Goal: Communication & Community: Answer question/provide support

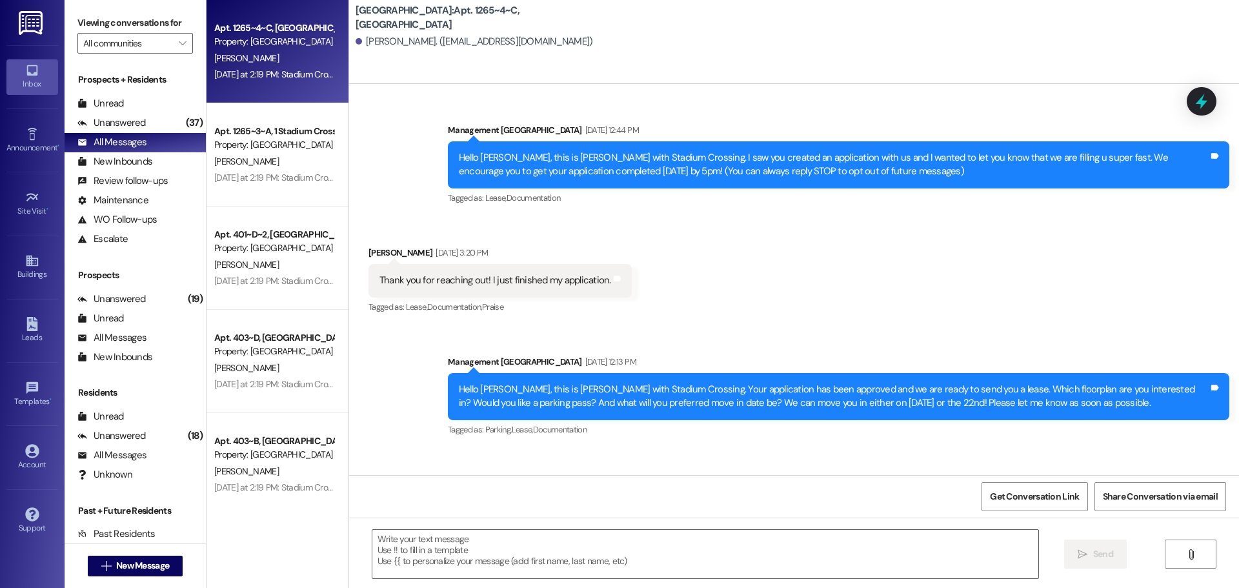
scroll to position [1504, 0]
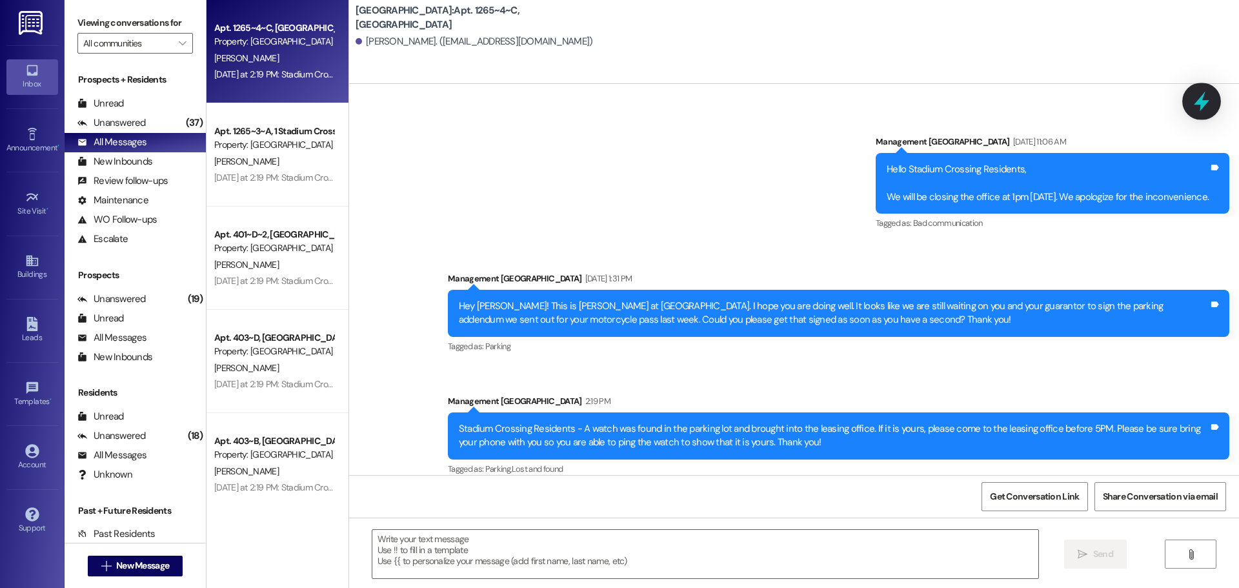
click at [1200, 102] on icon at bounding box center [1201, 102] width 15 height 20
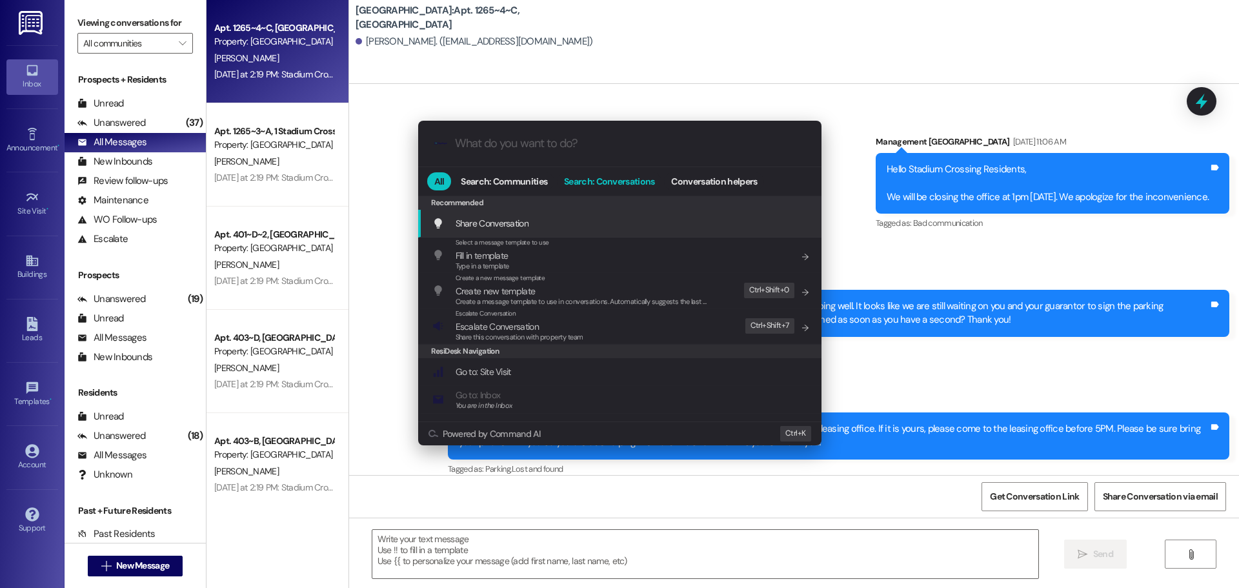
click at [637, 177] on span "Search: Conversations" at bounding box center [609, 181] width 90 height 9
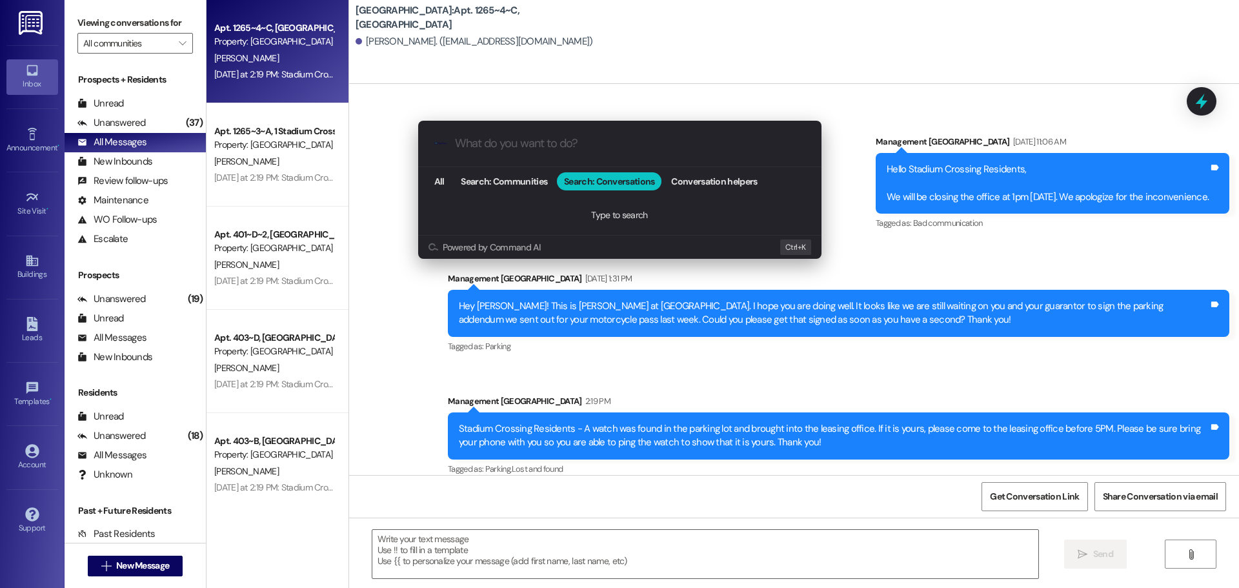
click at [565, 148] on input "What do you want to do?" at bounding box center [630, 144] width 350 height 14
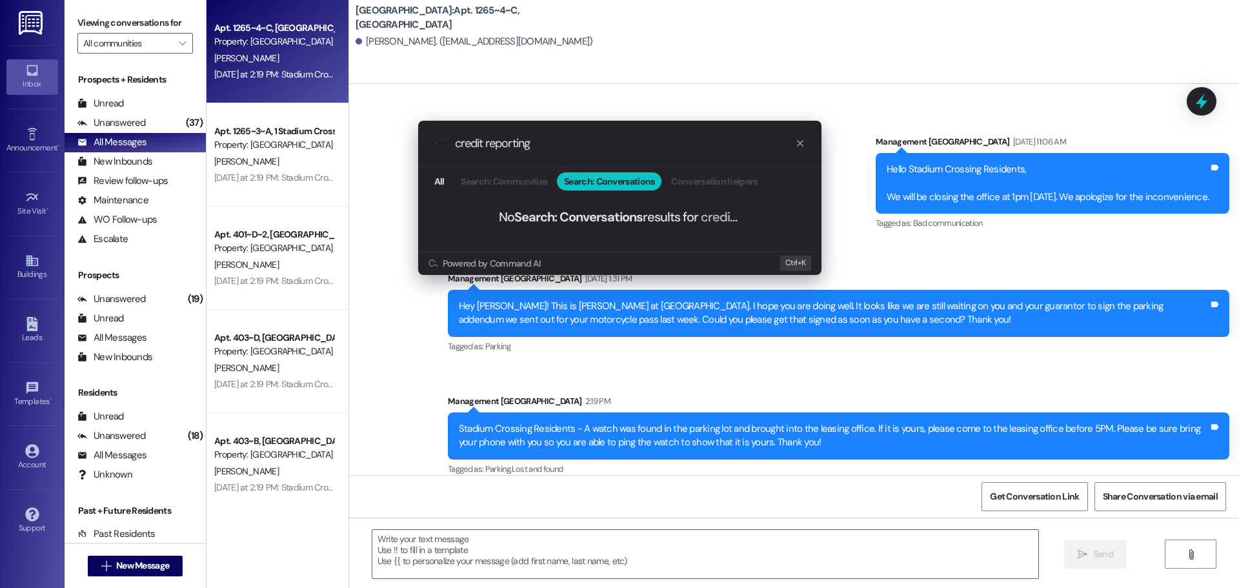
click at [515, 141] on input "credit reporting" at bounding box center [625, 144] width 340 height 14
type input "credit"
click at [800, 141] on icon "progress bar" at bounding box center [800, 143] width 10 height 10
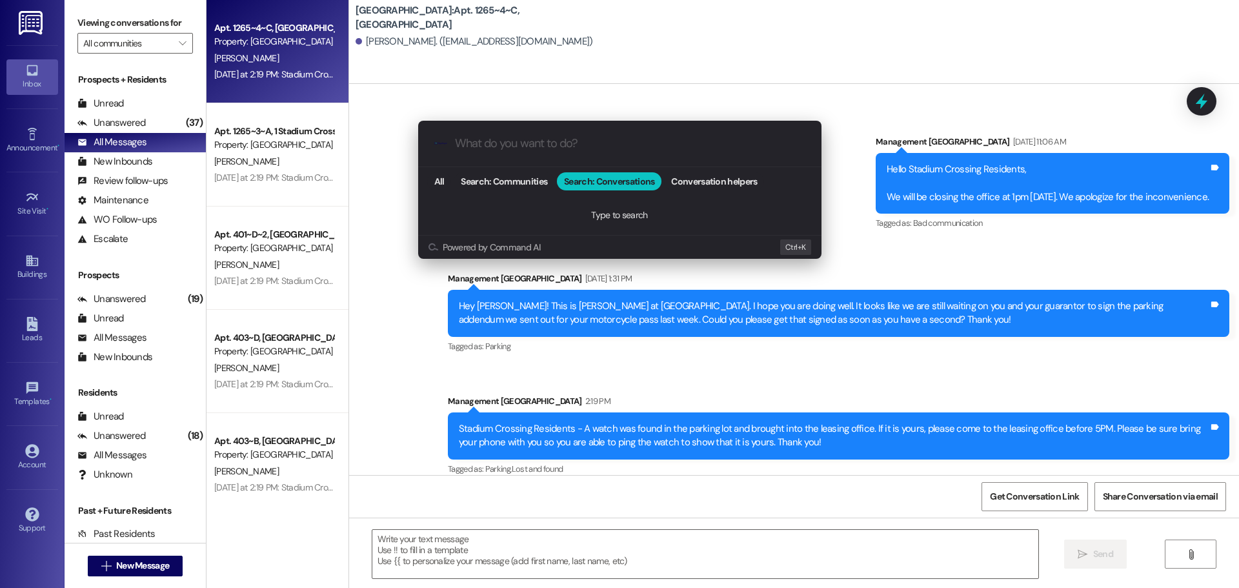
click at [694, 102] on div ".cls-1{fill:#0a055f;}.cls-2{fill:#0cc4c4;} resideskLogoBlueOrange All Search: C…" at bounding box center [619, 294] width 1239 height 588
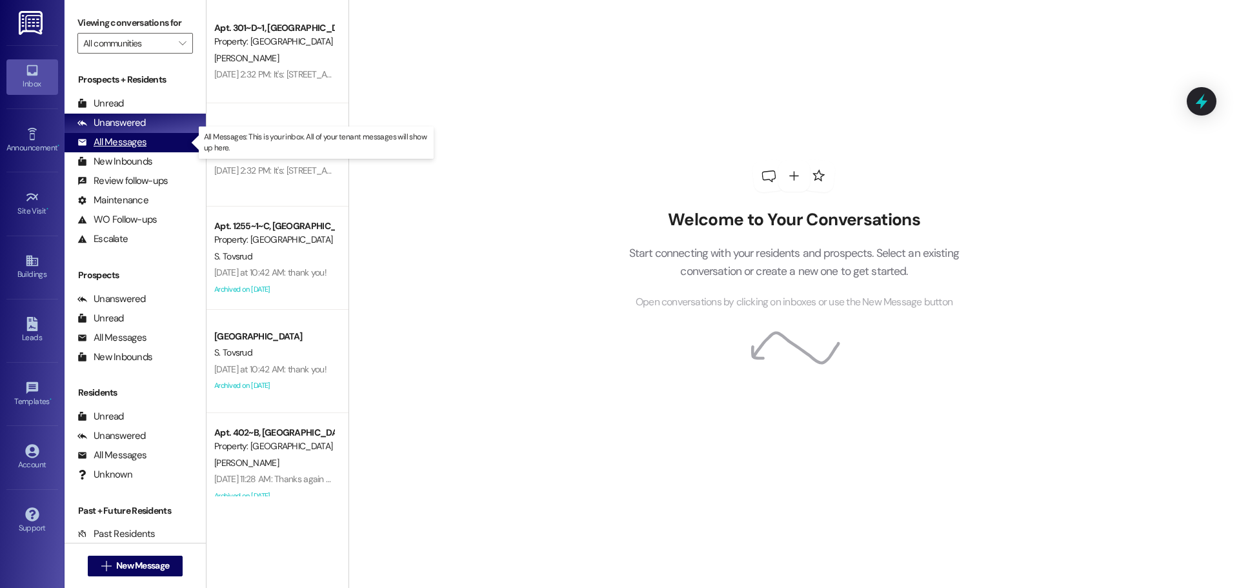
click at [108, 136] on div "All Messages" at bounding box center [111, 143] width 69 height 14
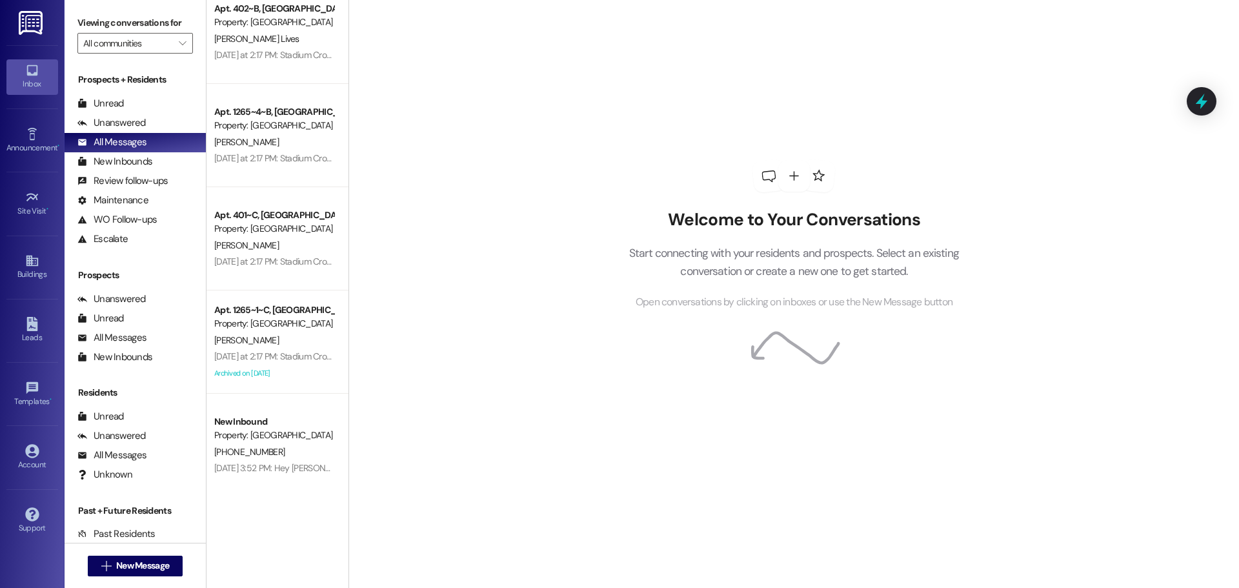
scroll to position [4770, 0]
click at [132, 123] on div "Unanswered" at bounding box center [111, 123] width 68 height 14
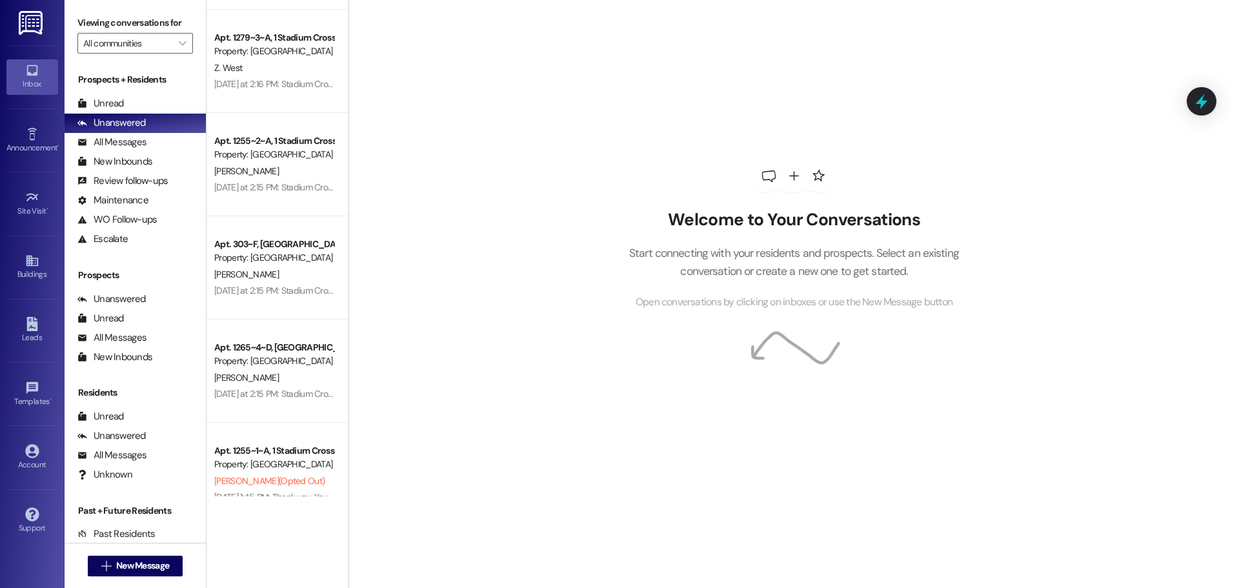
scroll to position [1543, 0]
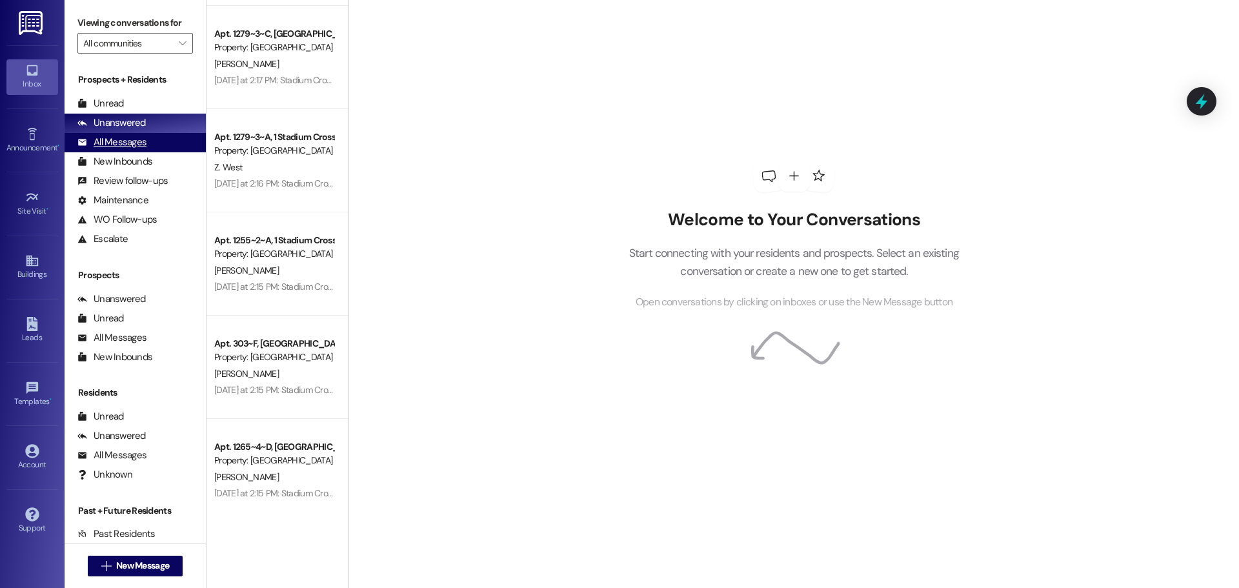
click at [108, 141] on div "All Messages" at bounding box center [111, 143] width 69 height 14
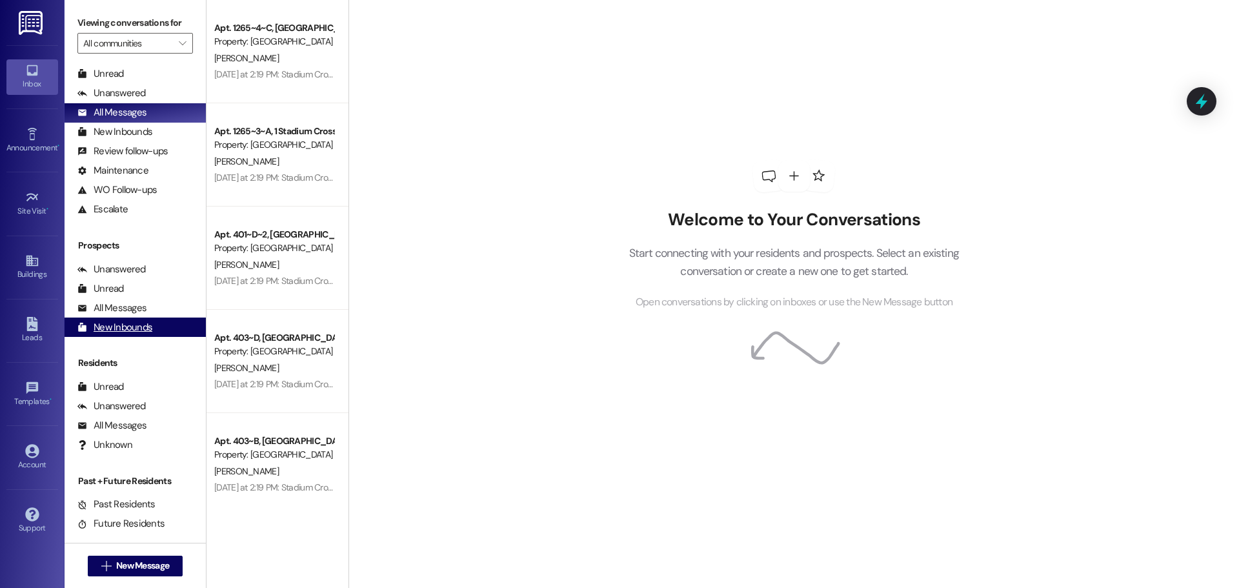
scroll to position [46, 0]
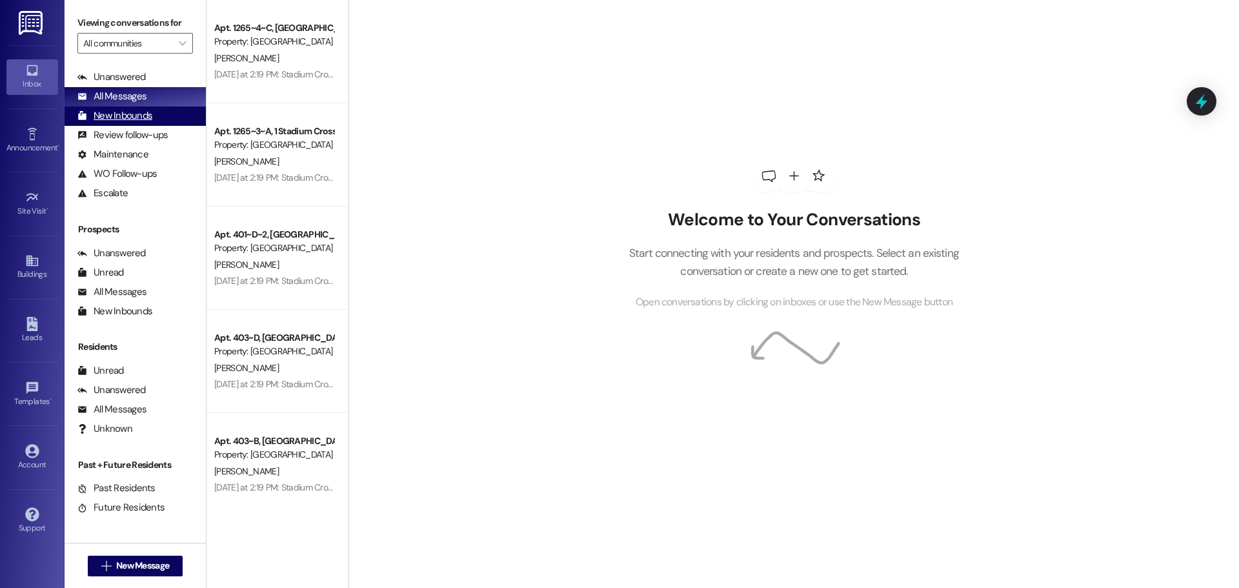
click at [141, 120] on div "New Inbounds" at bounding box center [114, 116] width 75 height 14
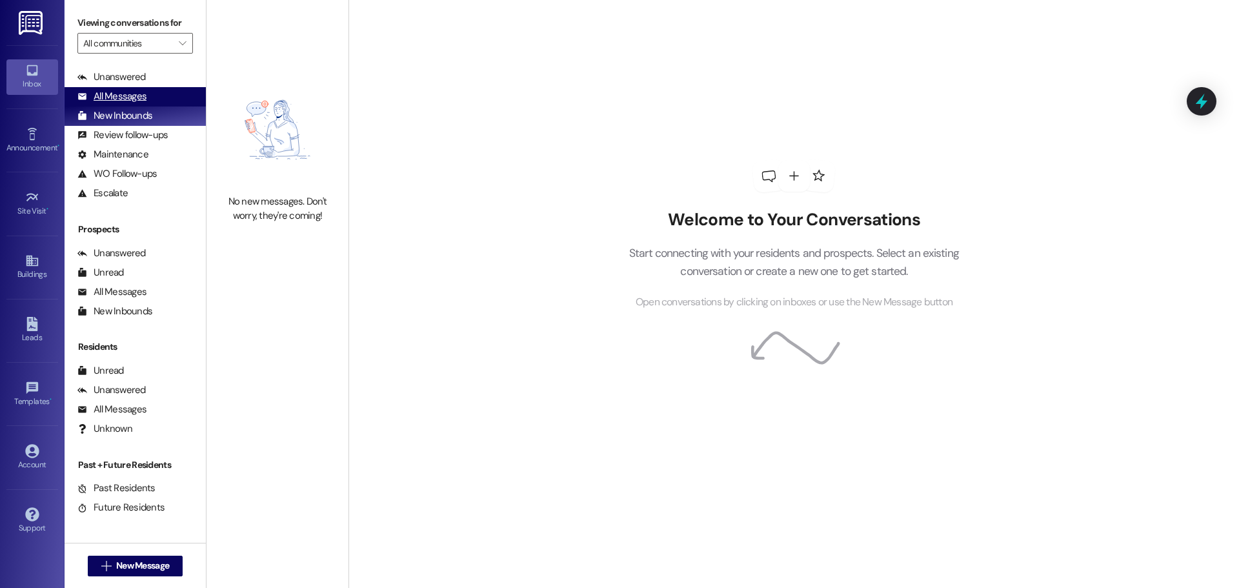
click at [141, 102] on div "All Messages" at bounding box center [111, 97] width 69 height 14
